Goal: Task Accomplishment & Management: Complete application form

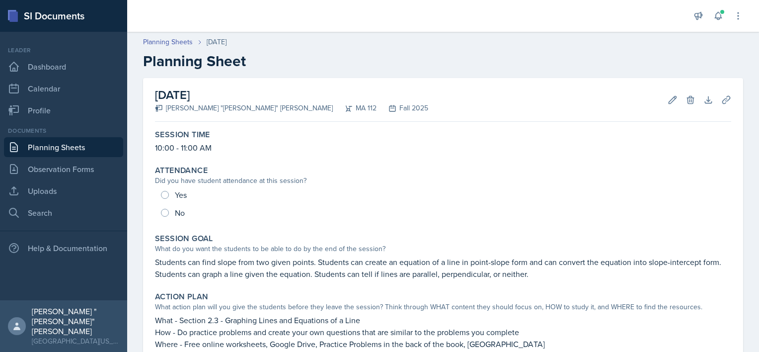
scroll to position [255, 0]
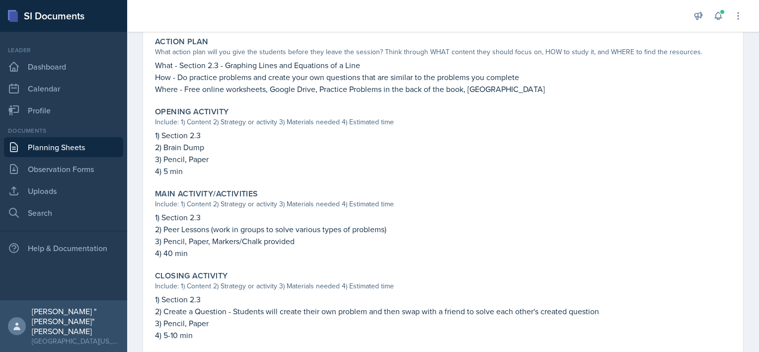
click at [114, 140] on link "Planning Sheets" at bounding box center [63, 147] width 119 height 20
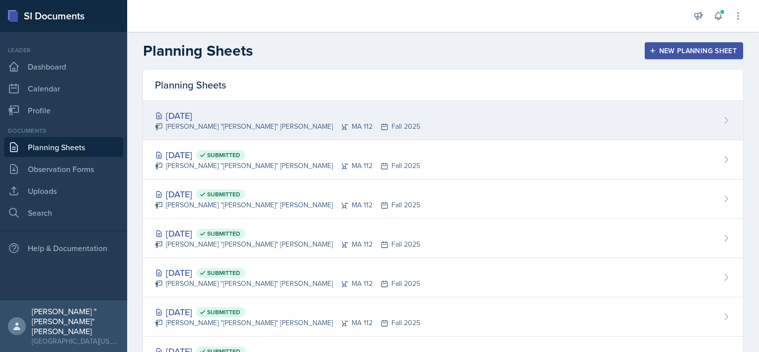
click at [254, 123] on div "[PERSON_NAME] "[PERSON_NAME]" [PERSON_NAME] MA 112 Fall 2025" at bounding box center [287, 126] width 265 height 10
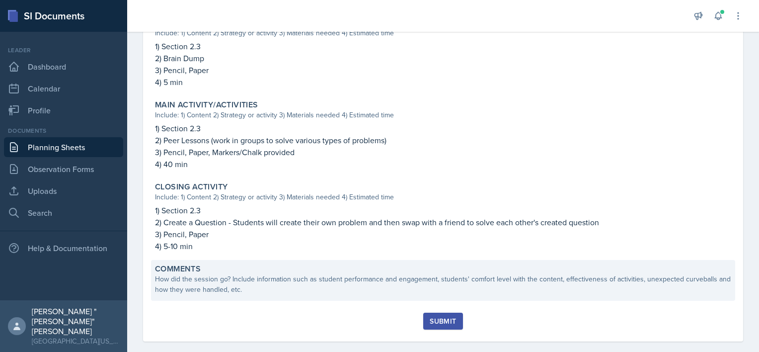
click at [199, 292] on div "How did the session go? Include information such as student performance and eng…" at bounding box center [443, 284] width 576 height 21
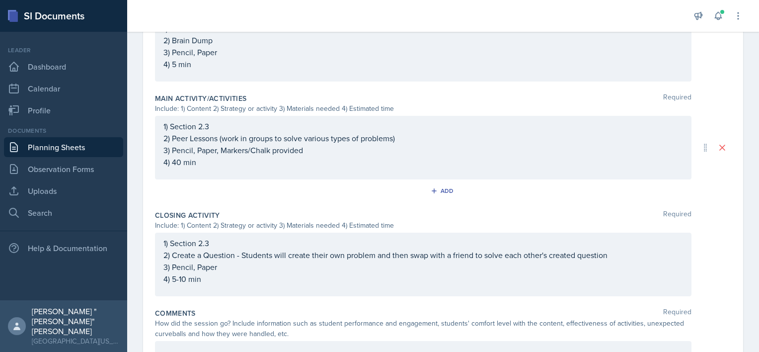
click at [199, 292] on div "1) Section 2.3 2) Create a Question - Students will create their own problem an…" at bounding box center [423, 264] width 536 height 64
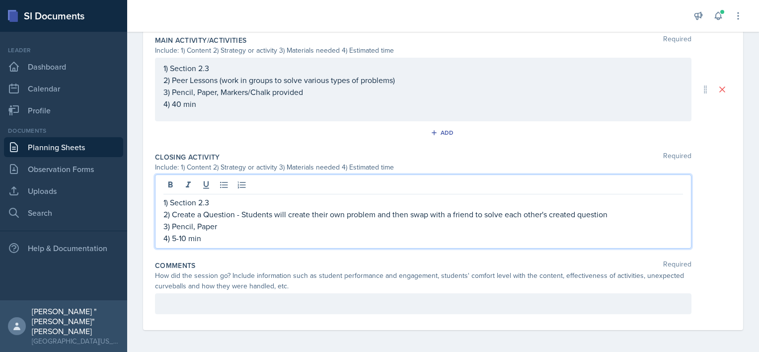
click at [200, 302] on p at bounding box center [422, 303] width 519 height 12
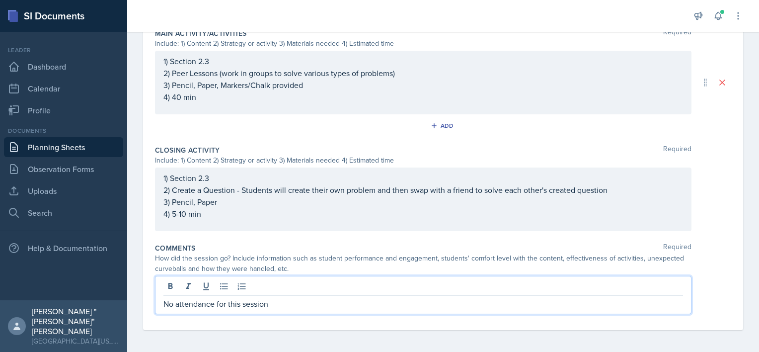
scroll to position [466, 0]
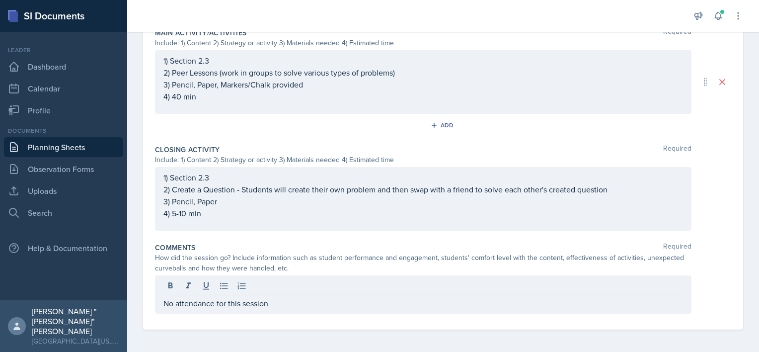
click at [344, 317] on div "Comments Required How did the session go? Include information such as student p…" at bounding box center [443, 279] width 576 height 83
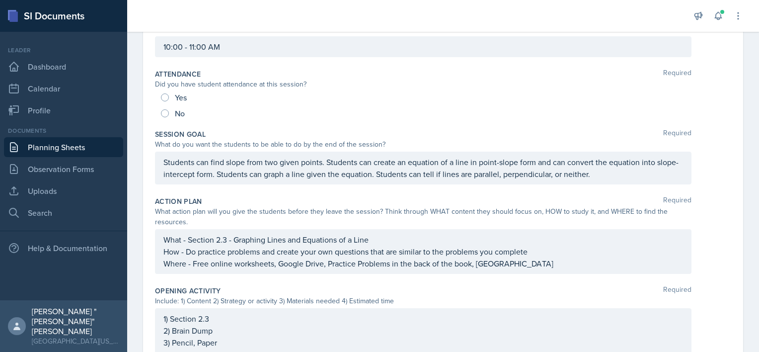
scroll to position [14, 0]
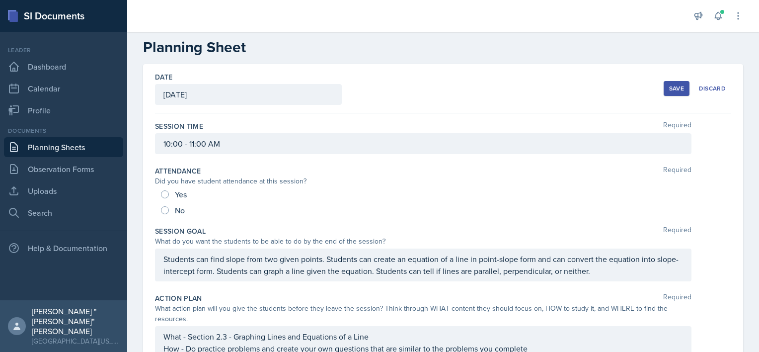
click at [669, 89] on div "Save" at bounding box center [676, 88] width 15 height 8
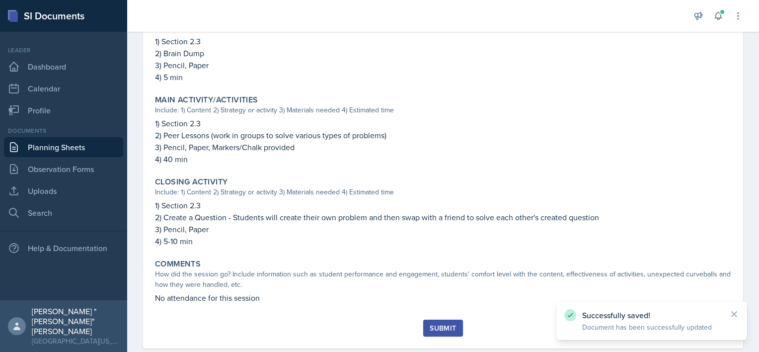
scroll to position [368, 0]
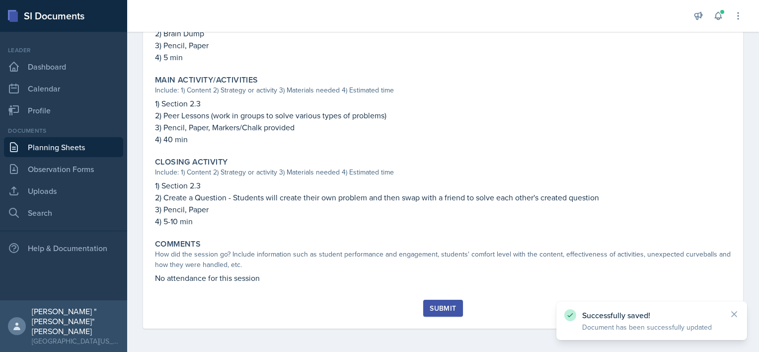
click at [427, 298] on div "Session Time 10:00 - 11:00 AM Attendance Did you have student attendance at thi…" at bounding box center [443, 28] width 576 height 542
click at [432, 307] on div "Submit" at bounding box center [443, 308] width 26 height 8
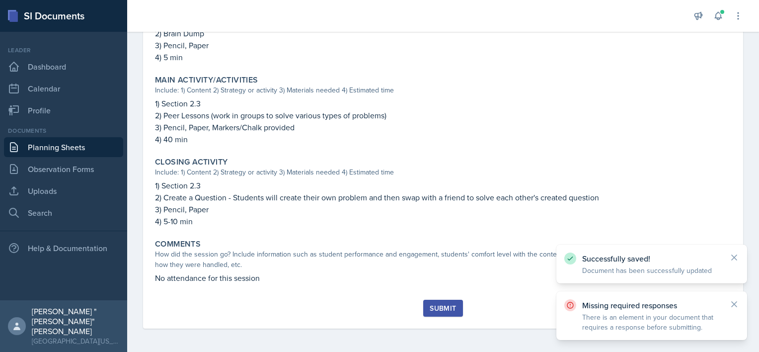
click at [432, 307] on div "Submit" at bounding box center [443, 308] width 26 height 8
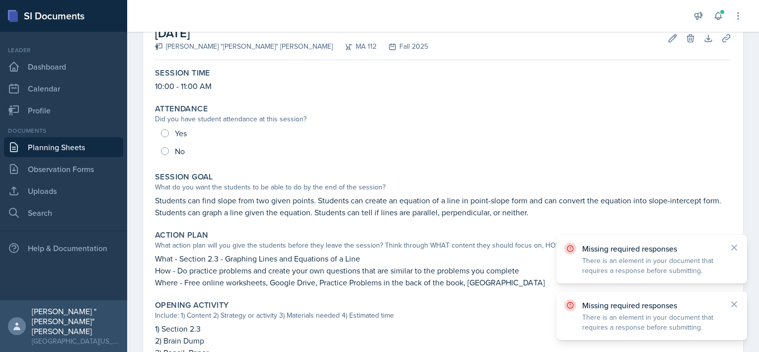
scroll to position [0, 0]
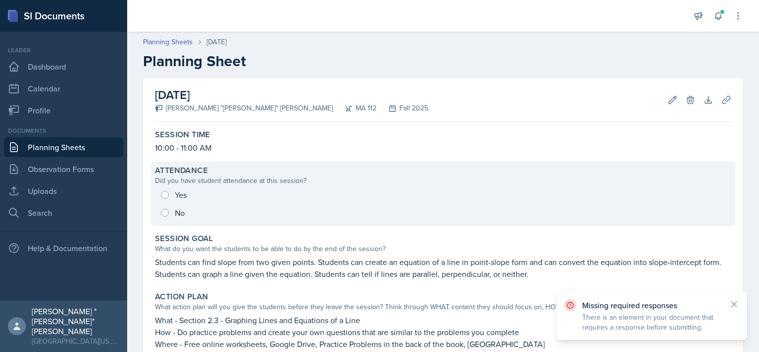
click at [440, 189] on div "Yes No" at bounding box center [443, 204] width 576 height 36
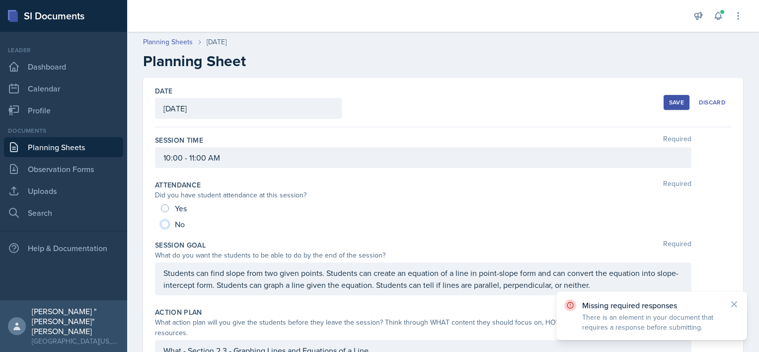
click at [161, 223] on input "No" at bounding box center [165, 224] width 8 height 8
radio input "true"
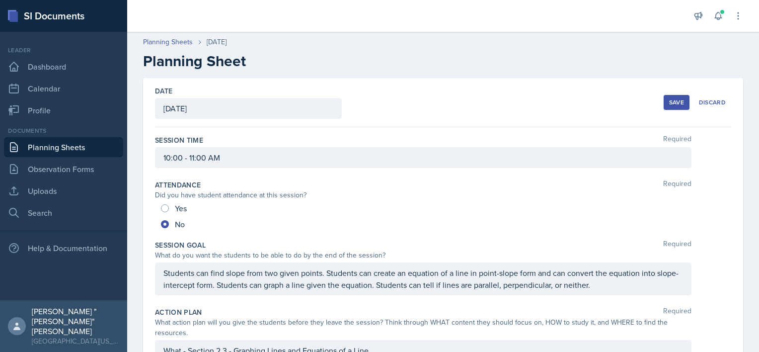
click at [663, 105] on button "Save" at bounding box center [676, 102] width 26 height 15
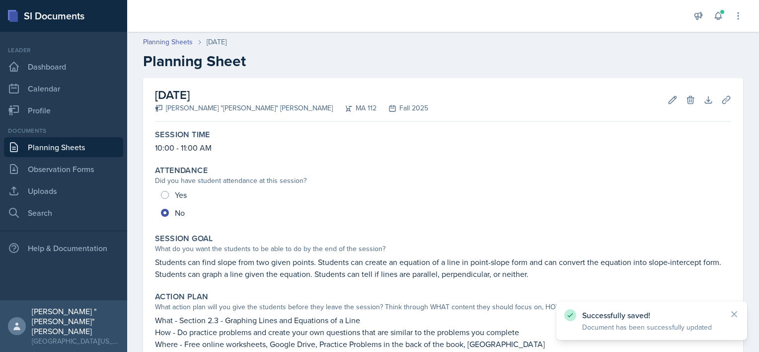
scroll to position [368, 0]
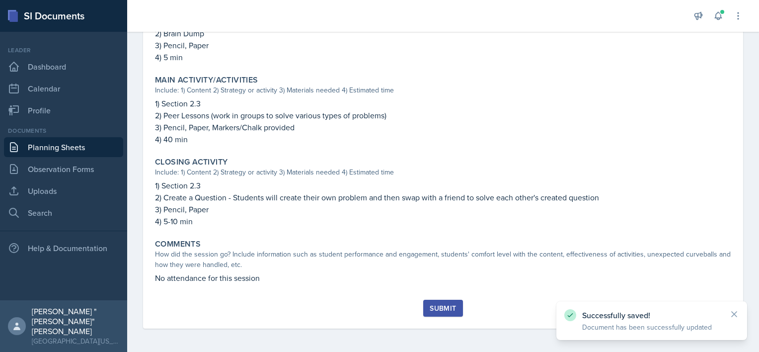
click at [445, 318] on div "Submit" at bounding box center [443, 313] width 576 height 29
click at [440, 306] on div "Submit" at bounding box center [443, 308] width 26 height 8
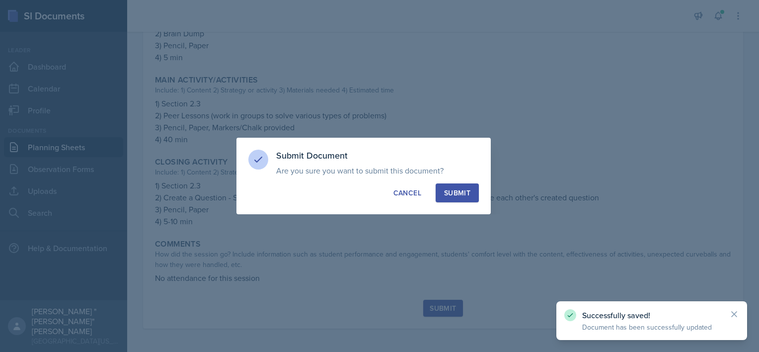
click at [462, 189] on div "Submit" at bounding box center [457, 193] width 26 height 10
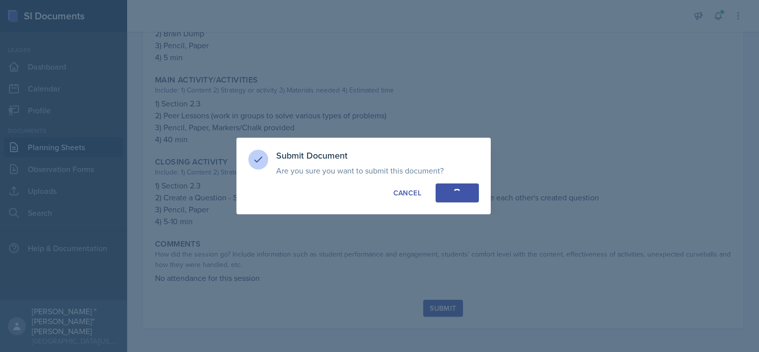
radio input "true"
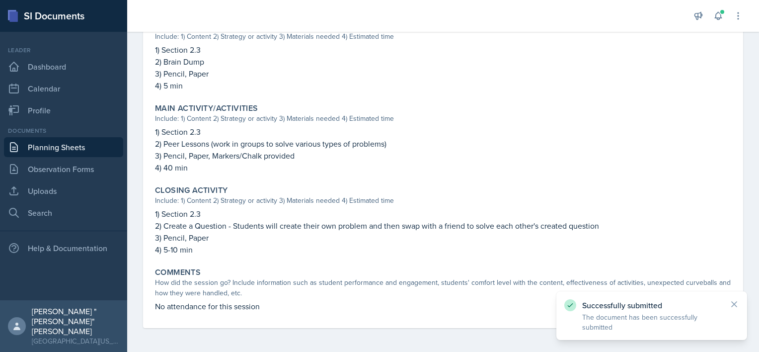
scroll to position [340, 0]
click at [83, 136] on div "Documents Planning Sheets Observation Forms Uploads Search" at bounding box center [63, 174] width 119 height 96
click at [89, 142] on link "Planning Sheets" at bounding box center [63, 147] width 119 height 20
